Goal: Navigation & Orientation: Find specific page/section

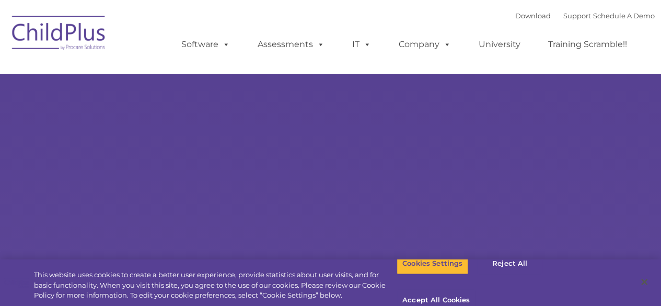
select select "MEDIUM"
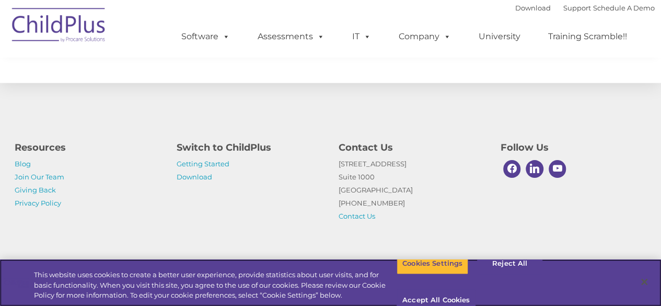
scroll to position [1258, 0]
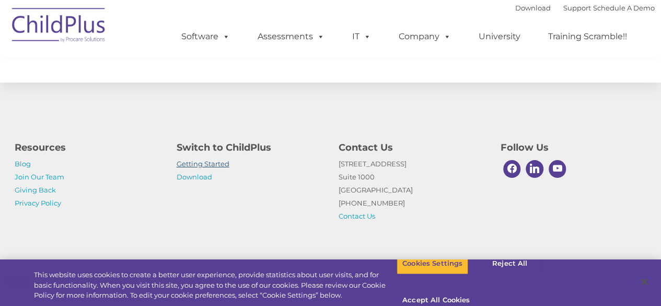
click at [212, 164] on link "Getting Started" at bounding box center [203, 163] width 53 height 8
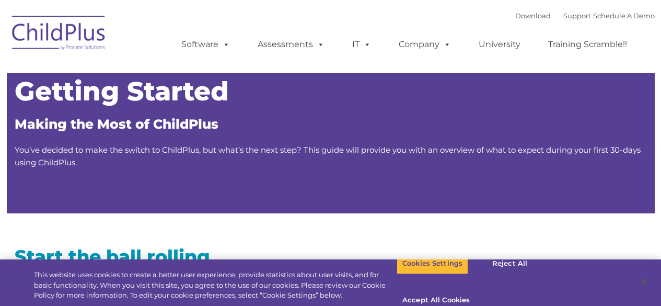
type input ""
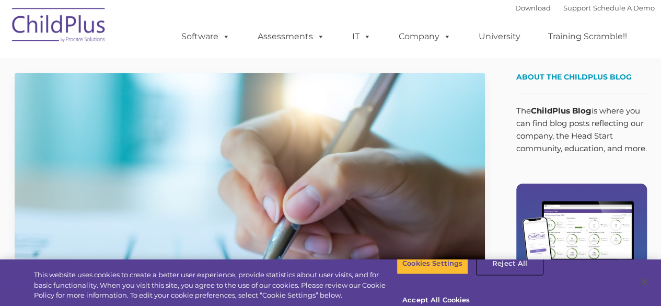
click at [495, 274] on button "Reject All" at bounding box center [509, 263] width 65 height 22
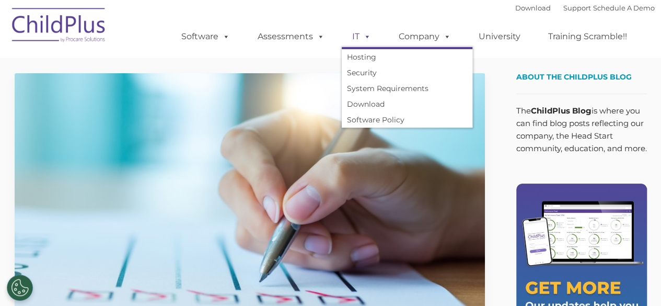
click at [353, 40] on link "IT" at bounding box center [362, 36] width 40 height 21
click at [362, 109] on link "Download" at bounding box center [407, 104] width 131 height 16
